Goal: Task Accomplishment & Management: Use online tool/utility

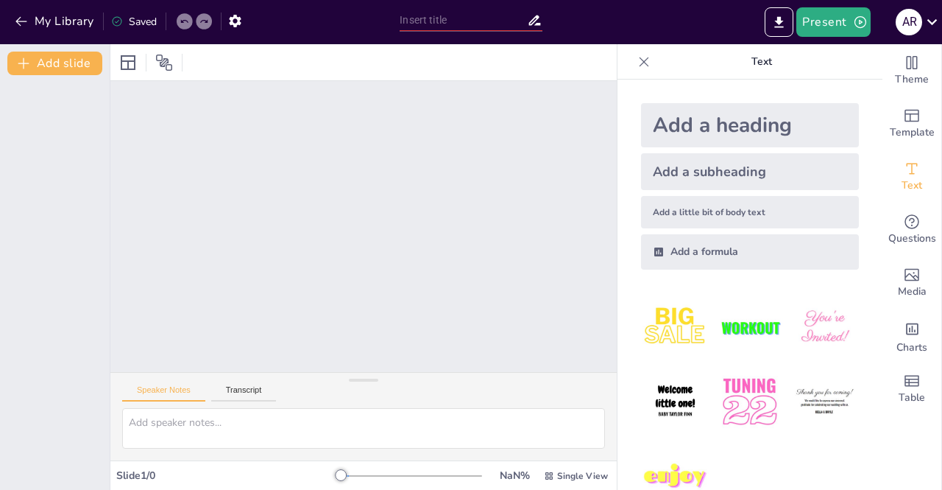
click at [749, 61] on p "Text" at bounding box center [762, 61] width 212 height 35
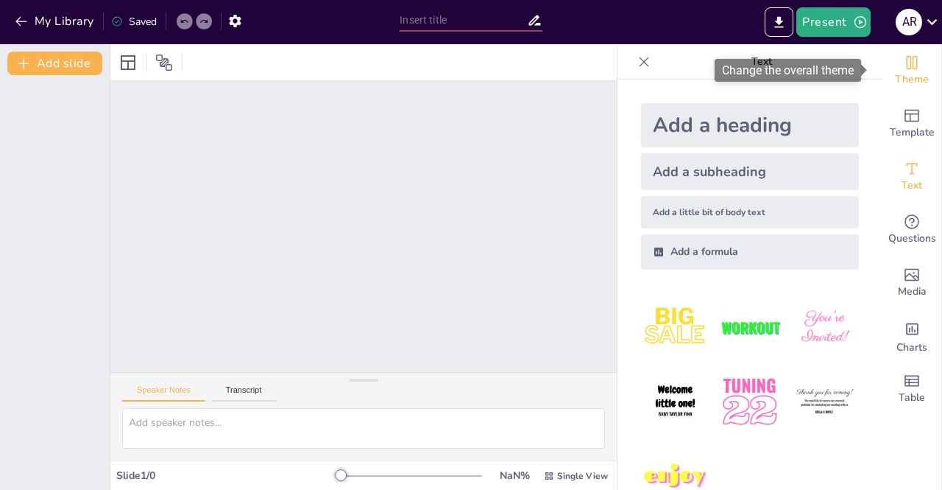
click at [901, 85] on span "Theme" at bounding box center [912, 79] width 34 height 16
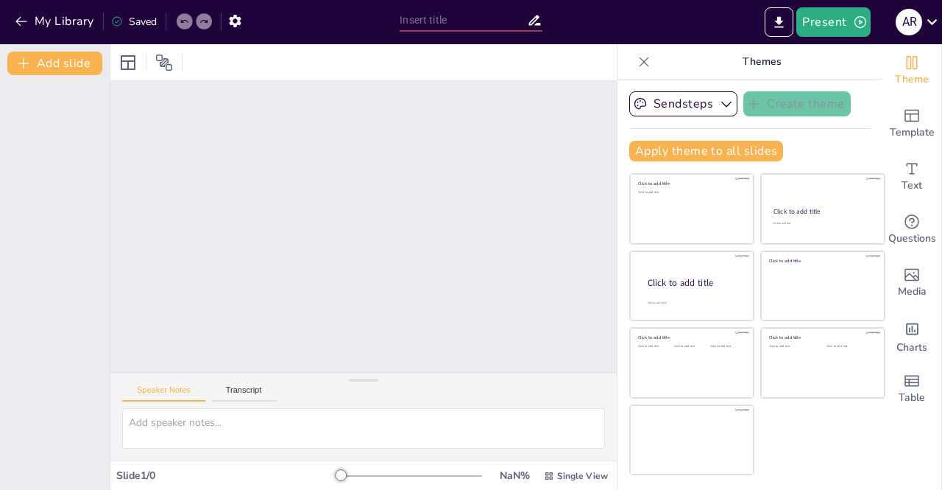
click at [249, 230] on div at bounding box center [363, 226] width 507 height 291
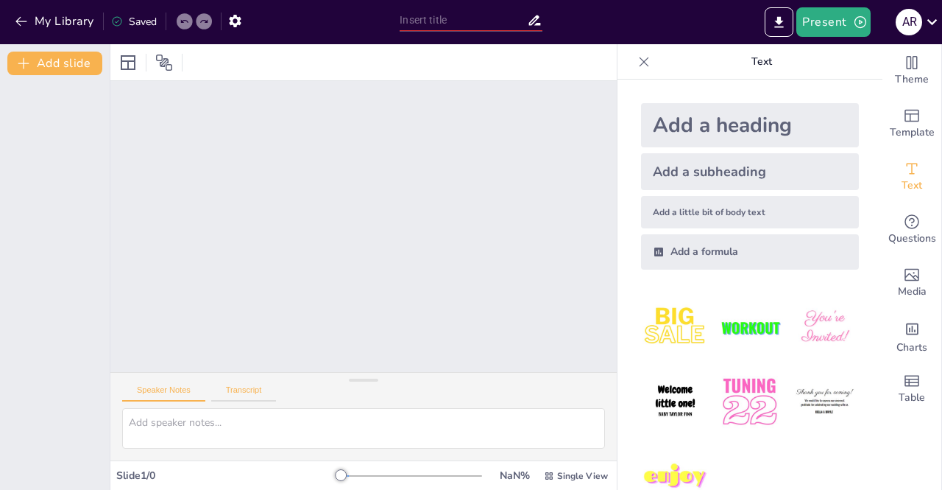
click at [237, 392] on button "Transcript" at bounding box center [244, 393] width 66 height 16
click at [188, 391] on button "Speaker Notes" at bounding box center [163, 393] width 83 height 16
click at [900, 131] on span "Template" at bounding box center [912, 132] width 45 height 16
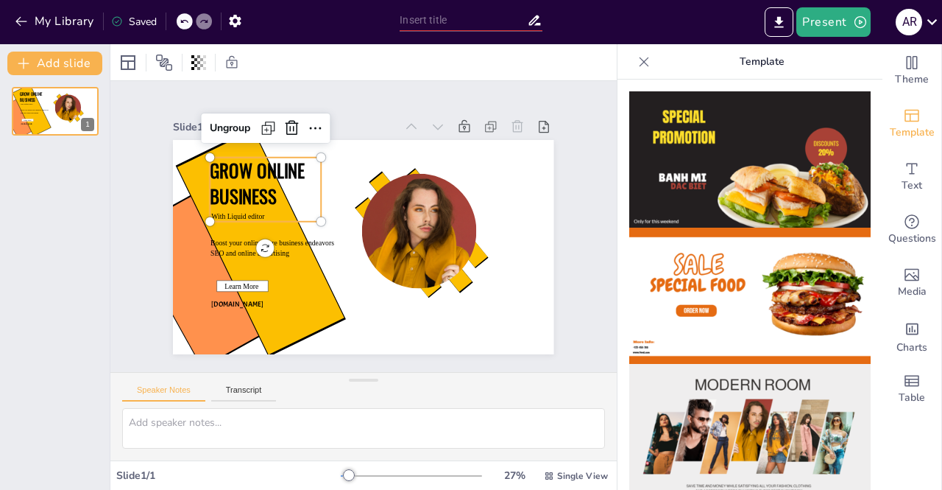
click at [222, 188] on span "GROW ONLINE BUSINESS" at bounding box center [258, 183] width 95 height 52
click at [239, 186] on span "GROW ONLINE BUSINESS" at bounding box center [258, 183] width 95 height 52
click at [233, 177] on span "GROW ONLINE BUSINESS" at bounding box center [258, 183] width 95 height 52
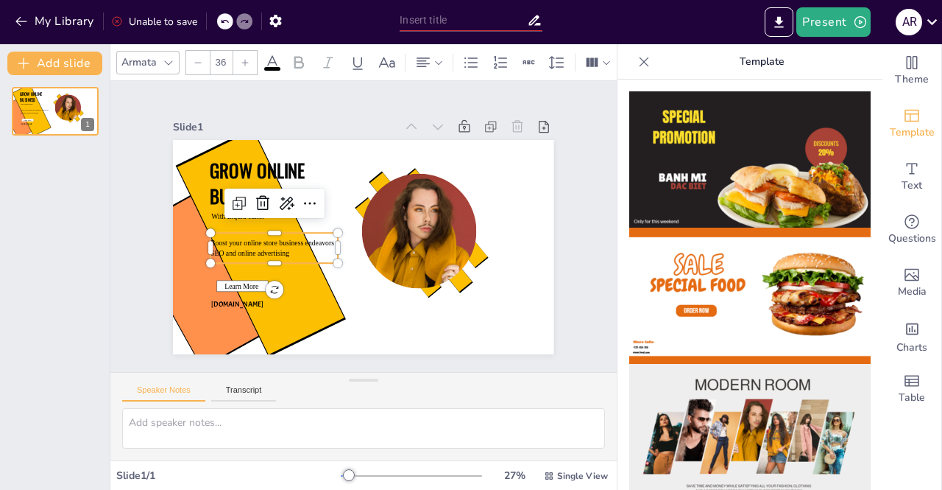
click at [228, 243] on span "Boost your online store business endeavors SEO and online advertising" at bounding box center [273, 248] width 124 height 18
click at [279, 198] on icon at bounding box center [287, 203] width 18 height 18
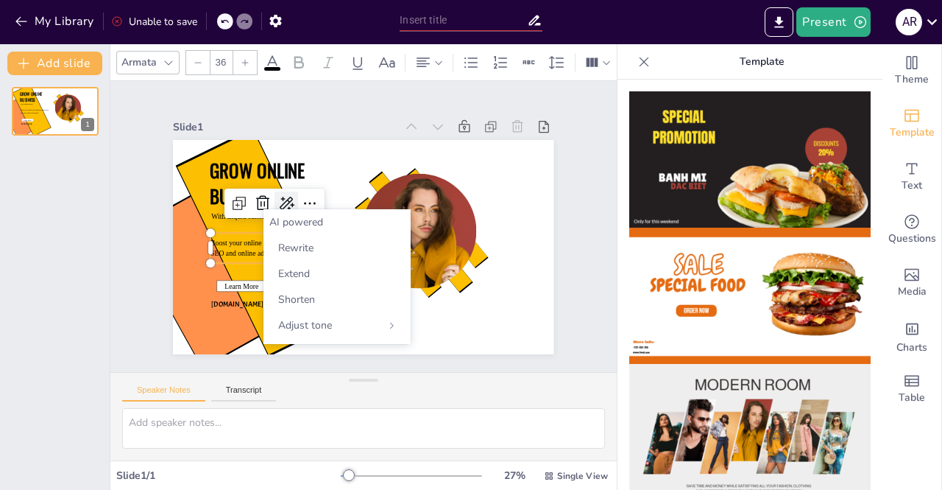
click at [279, 198] on icon at bounding box center [287, 203] width 18 height 18
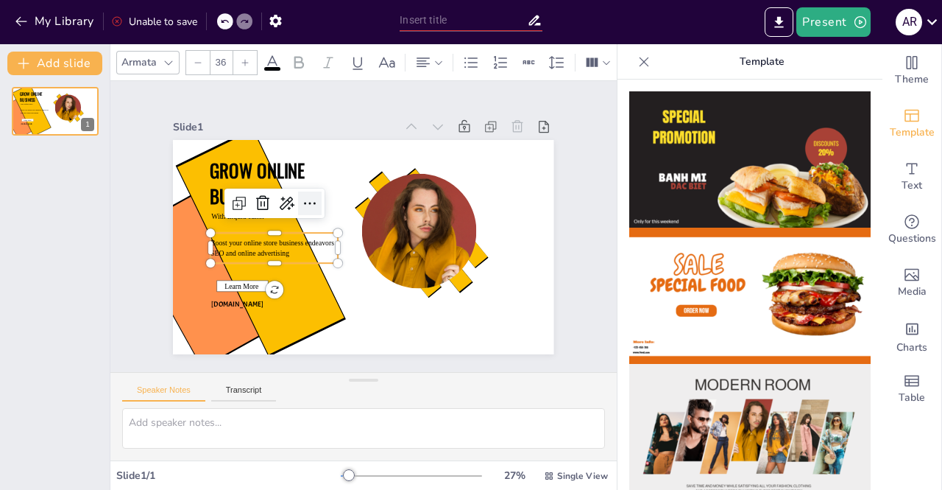
click at [301, 194] on icon at bounding box center [310, 203] width 18 height 18
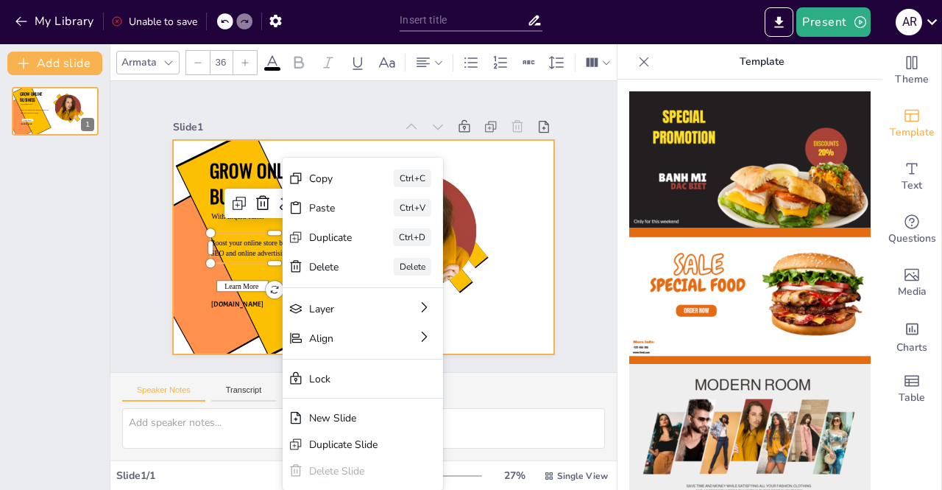
click at [532, 258] on div at bounding box center [363, 247] width 381 height 214
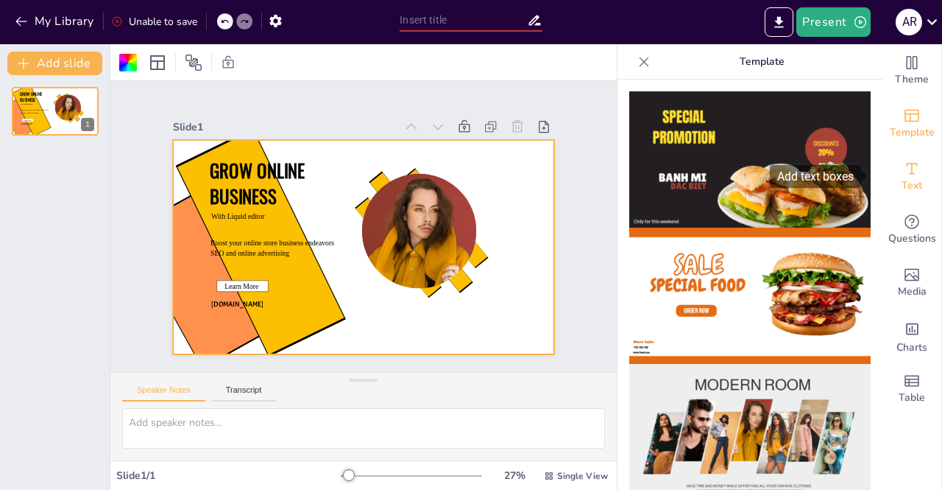
click at [902, 177] on span "Text" at bounding box center [912, 185] width 21 height 16
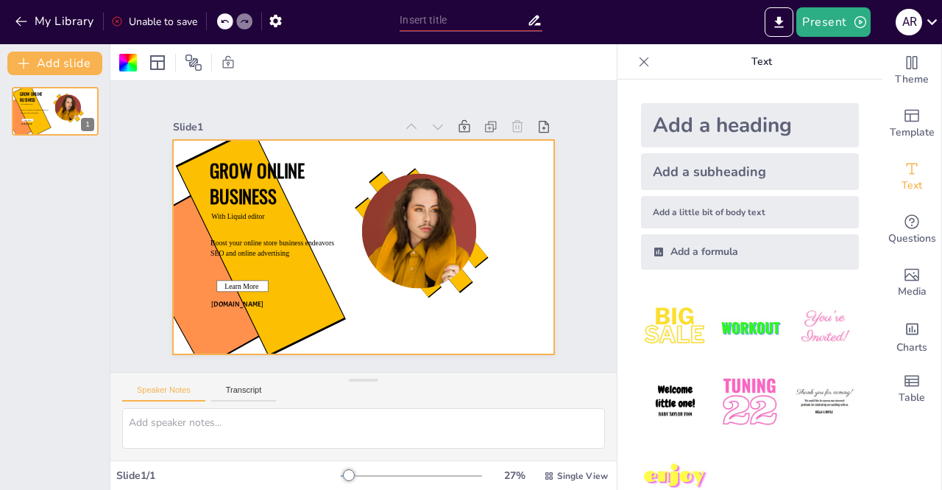
scroll to position [37, 0]
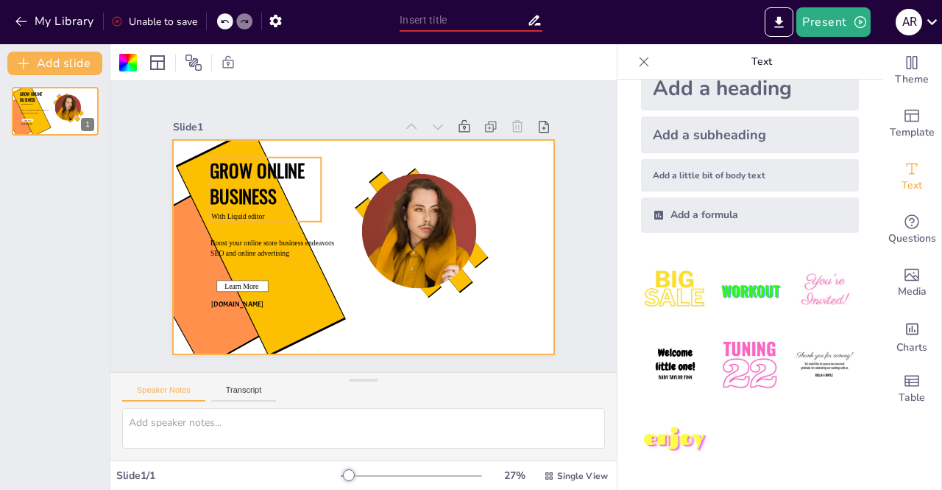
click at [253, 197] on span "GROW ONLINE BUSINESS" at bounding box center [258, 183] width 95 height 52
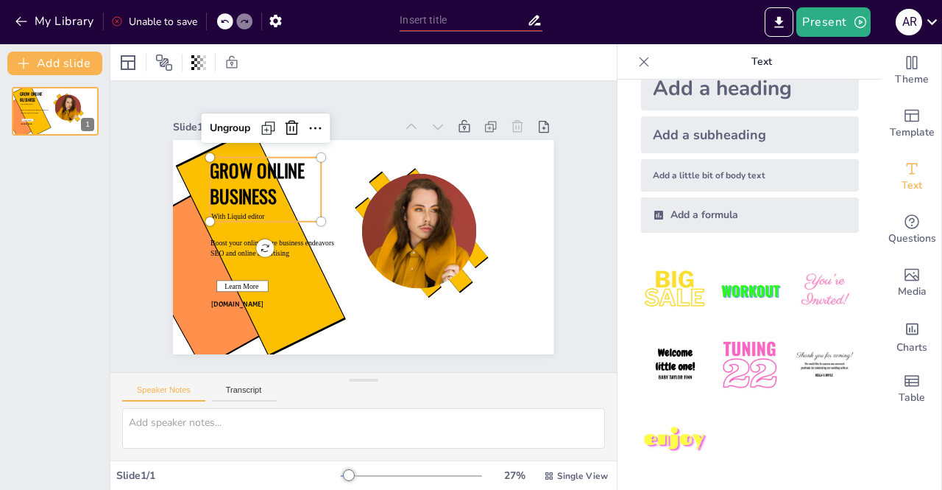
click at [220, 178] on span "GROW ONLINE BUSINESS" at bounding box center [258, 183] width 95 height 52
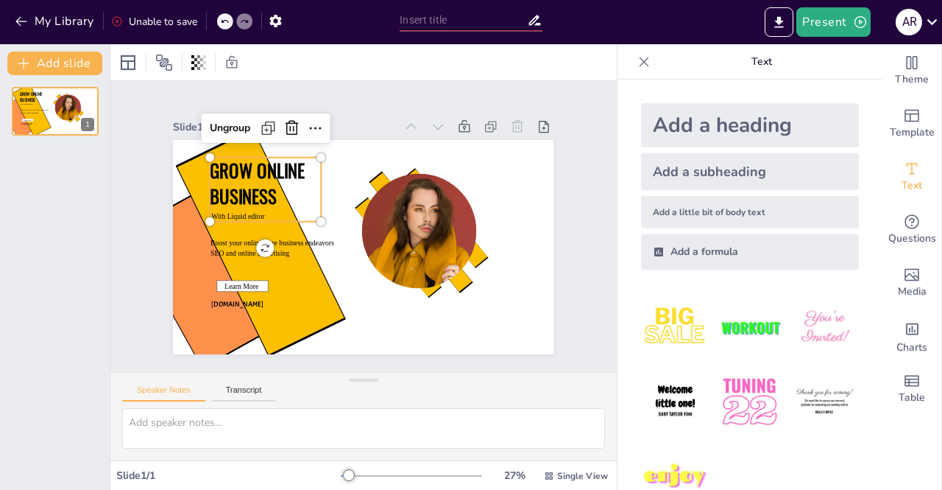
click at [708, 255] on div "Add a formula" at bounding box center [750, 251] width 218 height 35
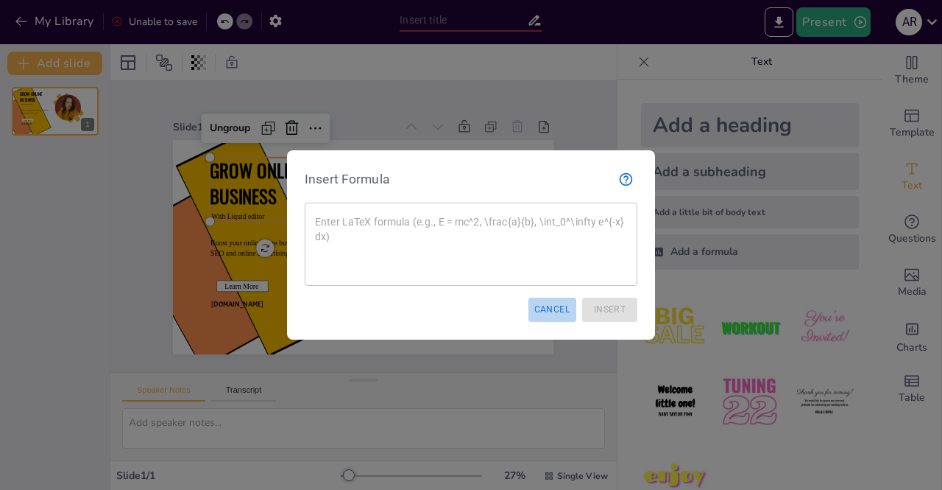
click at [562, 305] on button "Cancel" at bounding box center [553, 309] width 48 height 24
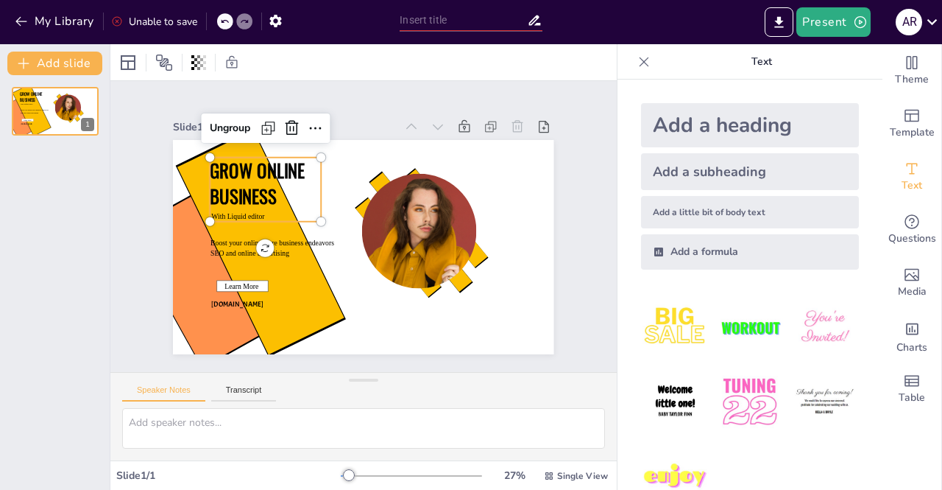
click at [664, 211] on div "Add a little bit of body text" at bounding box center [750, 212] width 218 height 32
click at [239, 194] on span "GROW ONLINE BUSINESS" at bounding box center [258, 183] width 95 height 52
click at [236, 121] on div "Ungroup" at bounding box center [230, 128] width 52 height 24
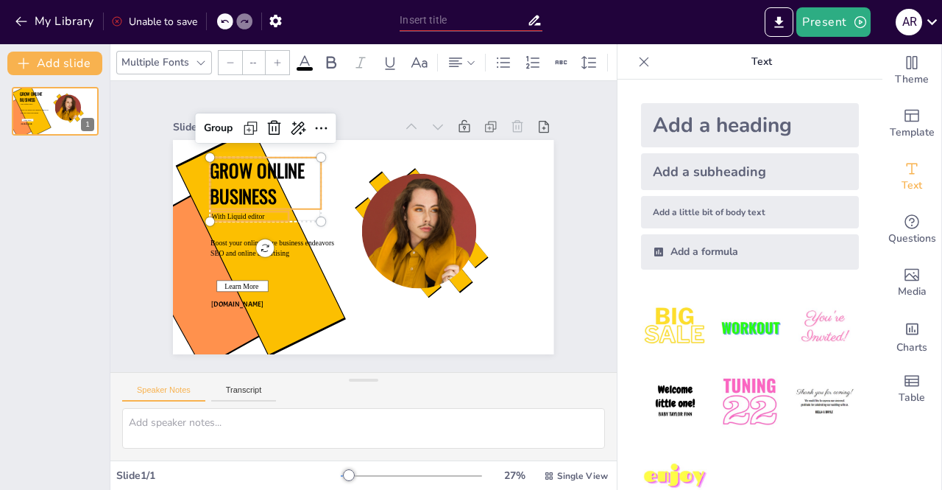
click at [352, 120] on div "Slide 1" at bounding box center [284, 127] width 222 height 14
click at [268, 167] on span "GROW ONLINE BUSINESS" at bounding box center [258, 183] width 95 height 52
type input "91.9"
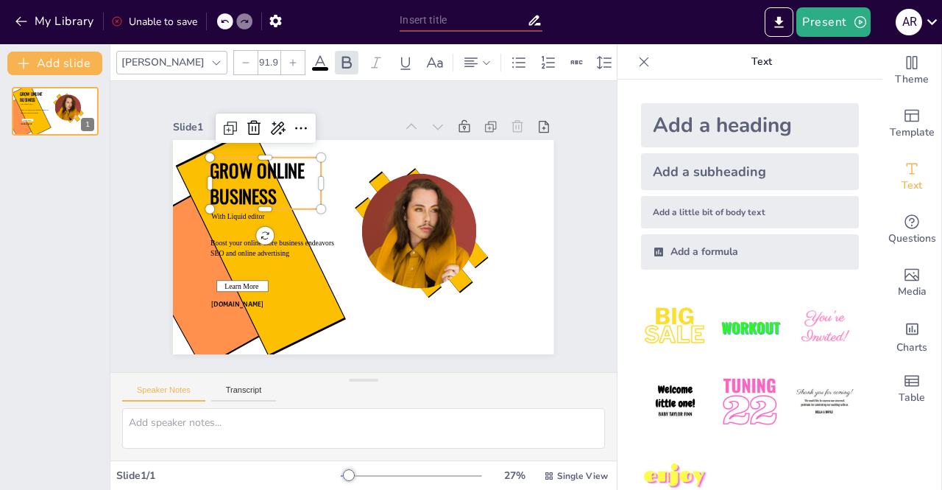
click at [158, 60] on div "[PERSON_NAME]" at bounding box center [163, 62] width 89 height 20
